Goal: Information Seeking & Learning: Learn about a topic

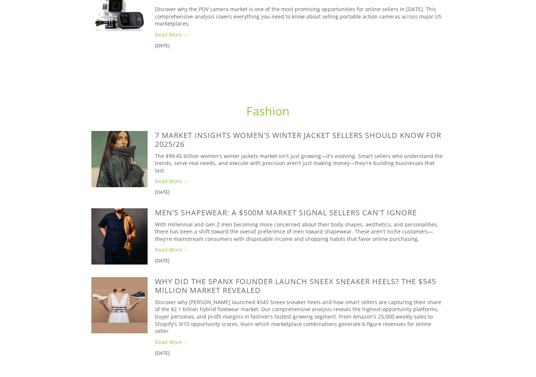
click at [264, 103] on link "Fashion" at bounding box center [267, 111] width 43 height 16
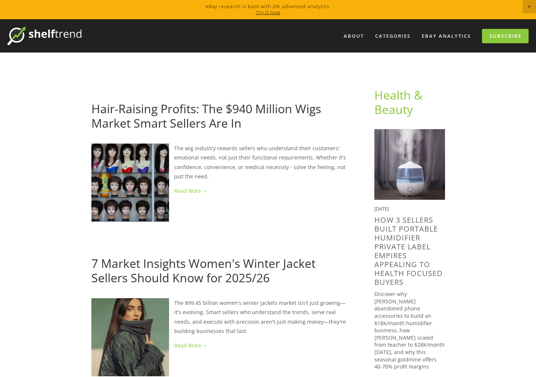
click at [144, 113] on link "Hair-Raising Profits: The $940 Million Wigs Market Smart Sellers Are In" at bounding box center [206, 116] width 230 height 30
